Goal: Task Accomplishment & Management: Use online tool/utility

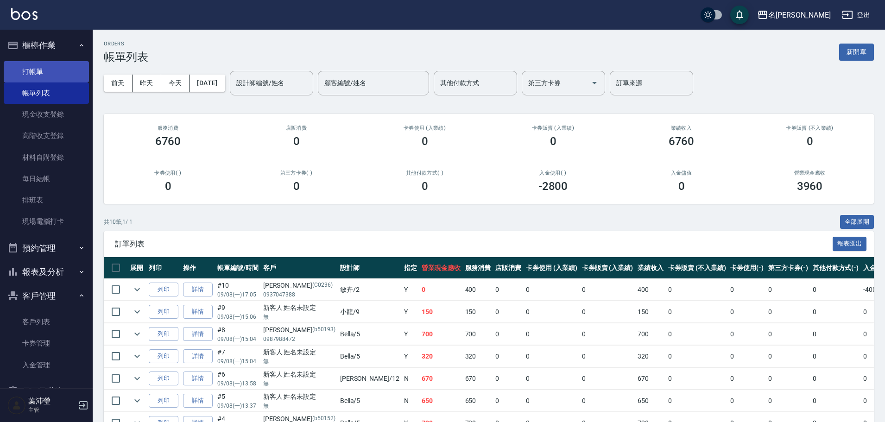
click at [31, 76] on link "打帳單" at bounding box center [46, 71] width 85 height 21
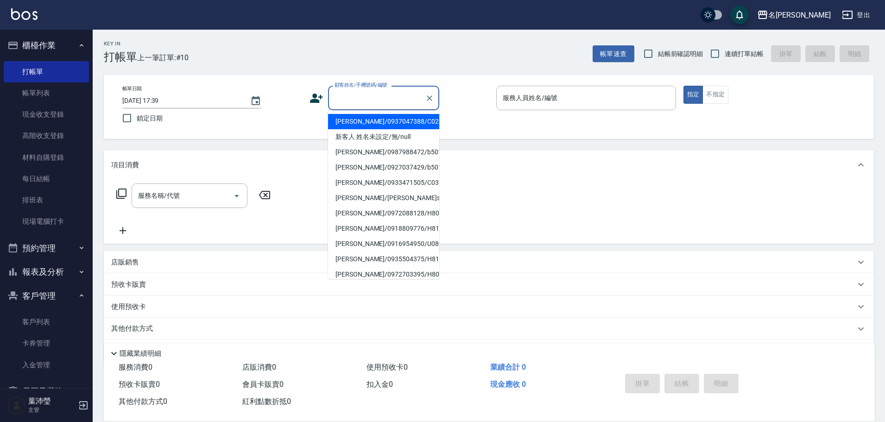
click at [395, 99] on input "顧客姓名/手機號碼/編號" at bounding box center [376, 98] width 89 height 16
click at [370, 137] on li "新客人 姓名未設定/無/null" at bounding box center [383, 136] width 111 height 15
type input "新客人 姓名未設定/無/null"
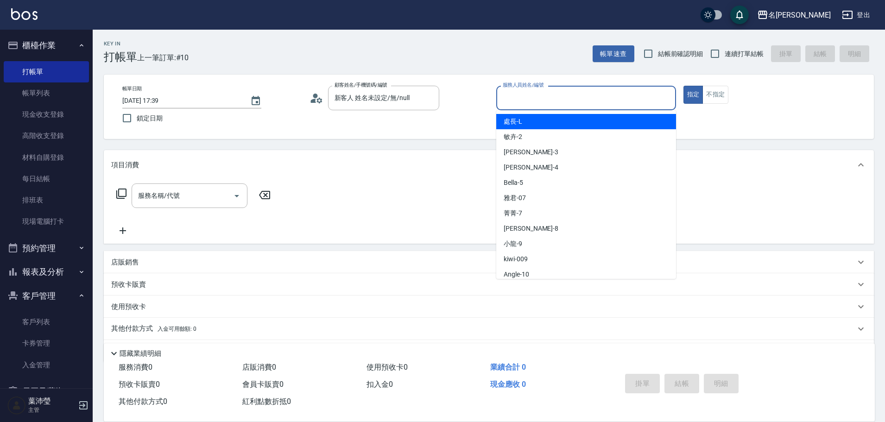
click at [534, 102] on input "服務人員姓名/編號" at bounding box center [587, 98] width 172 height 16
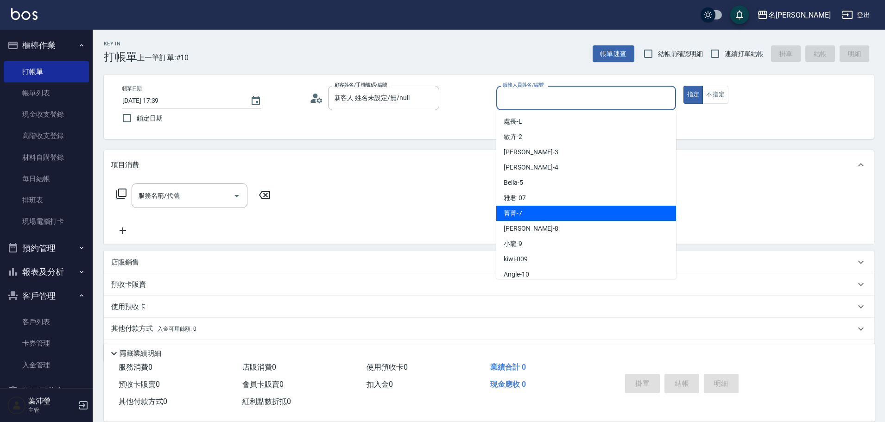
drag, startPoint x: 528, startPoint y: 218, endPoint x: 511, endPoint y: 213, distance: 17.3
click at [529, 218] on div "菁菁 -7" at bounding box center [586, 213] width 180 height 15
type input "菁菁-7"
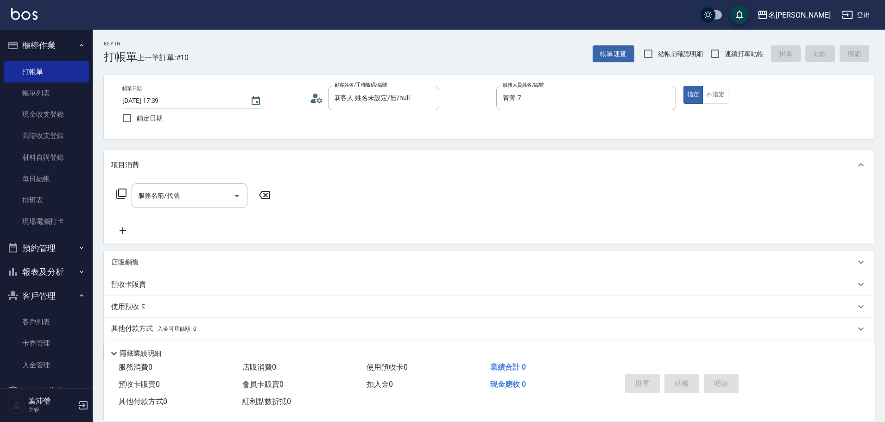
click at [121, 196] on icon at bounding box center [121, 193] width 11 height 11
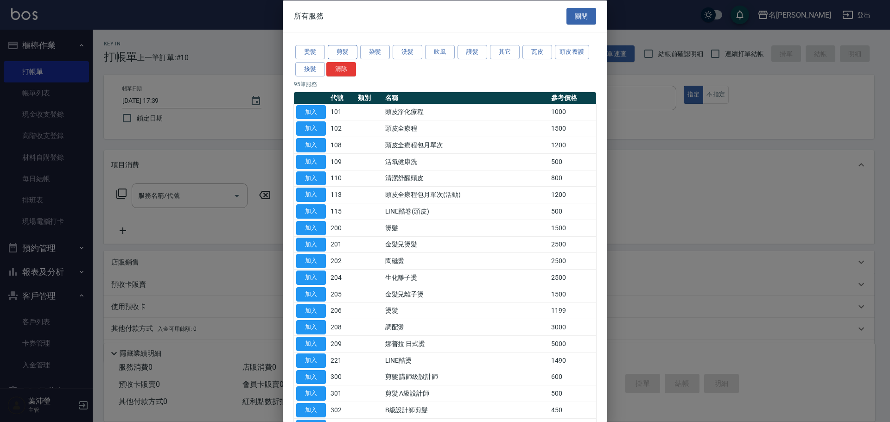
click at [344, 54] on button "剪髮" at bounding box center [343, 52] width 30 height 14
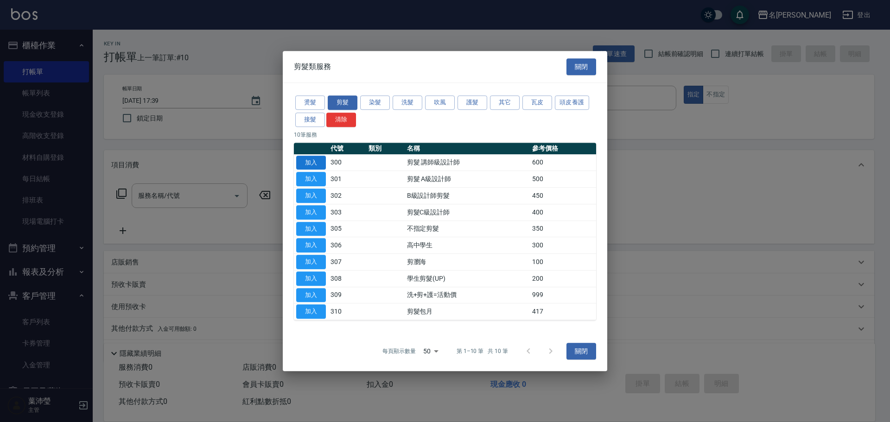
click at [309, 164] on button "加入" at bounding box center [311, 163] width 30 height 14
type input "剪髮 講師級設計師(300)"
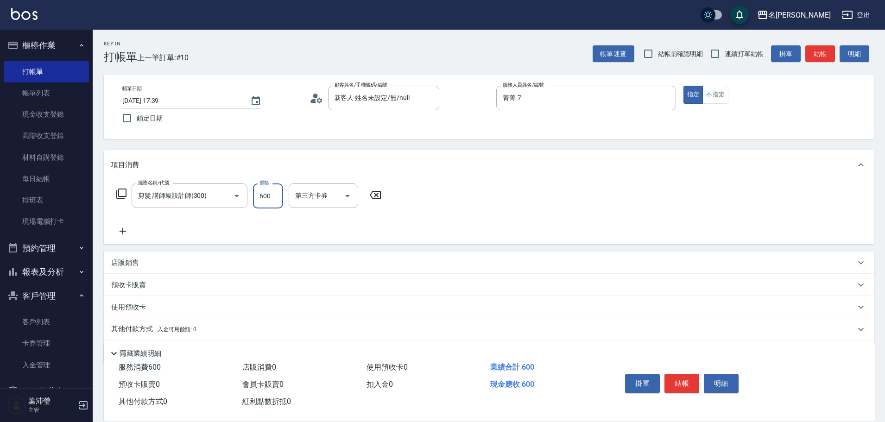
click at [262, 197] on input "600" at bounding box center [268, 196] width 30 height 25
type input "1000"
click at [124, 195] on icon at bounding box center [121, 193] width 11 height 11
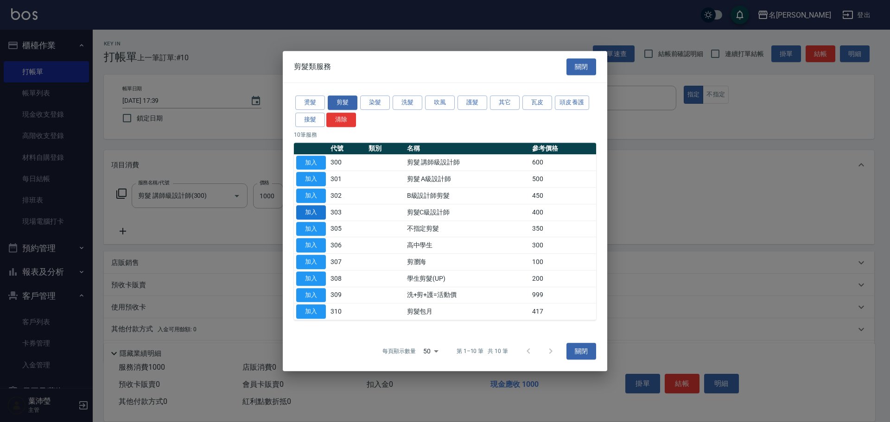
click at [312, 210] on button "加入" at bounding box center [311, 212] width 30 height 14
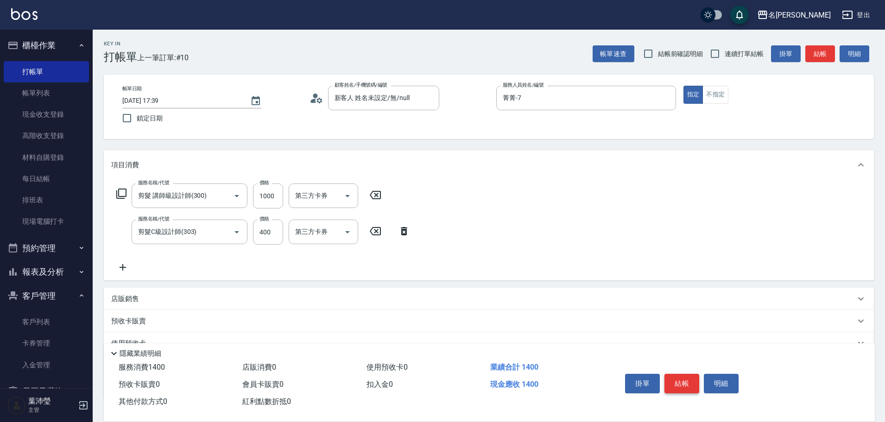
click at [681, 378] on button "結帳" at bounding box center [682, 383] width 35 height 19
